Goal: Information Seeking & Learning: Find specific fact

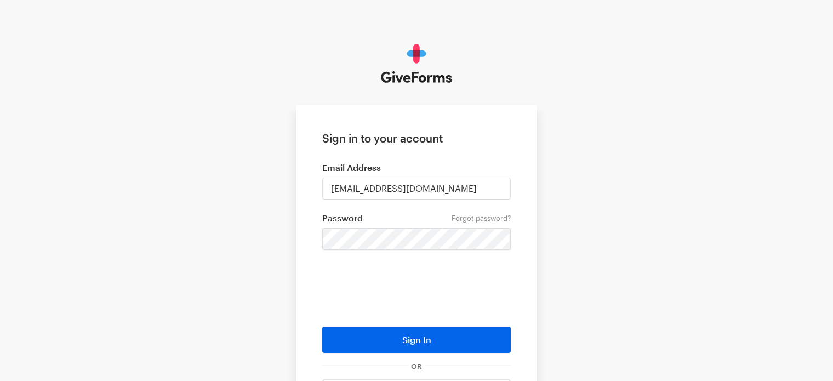
click at [498, 239] on keeper-lock "Open Keeper Popup" at bounding box center [495, 238] width 13 height 13
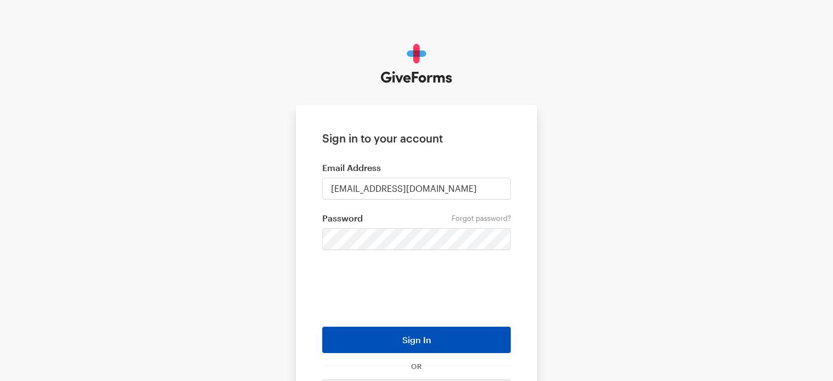
click at [357, 337] on button "Sign In" at bounding box center [416, 339] width 188 height 26
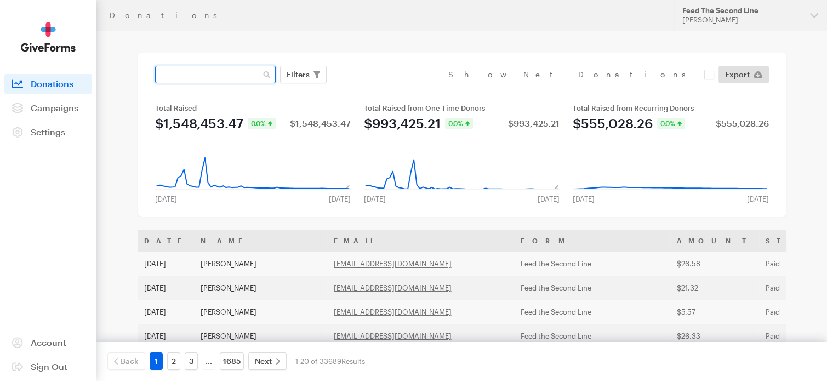
click at [223, 73] on input "text" at bounding box center [215, 75] width 121 height 18
type input "jess bonsall"
click at [381, 89] on button "Apply" at bounding box center [398, 98] width 35 height 18
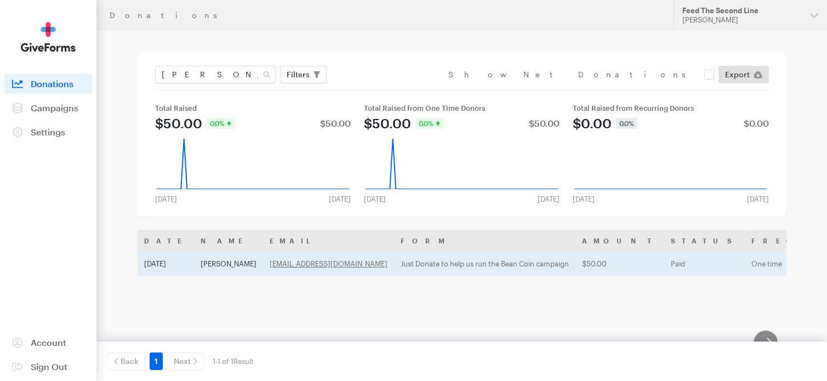
click at [221, 266] on td "Jess Bonsall" at bounding box center [228, 263] width 69 height 24
